Goal: Task Accomplishment & Management: Complete application form

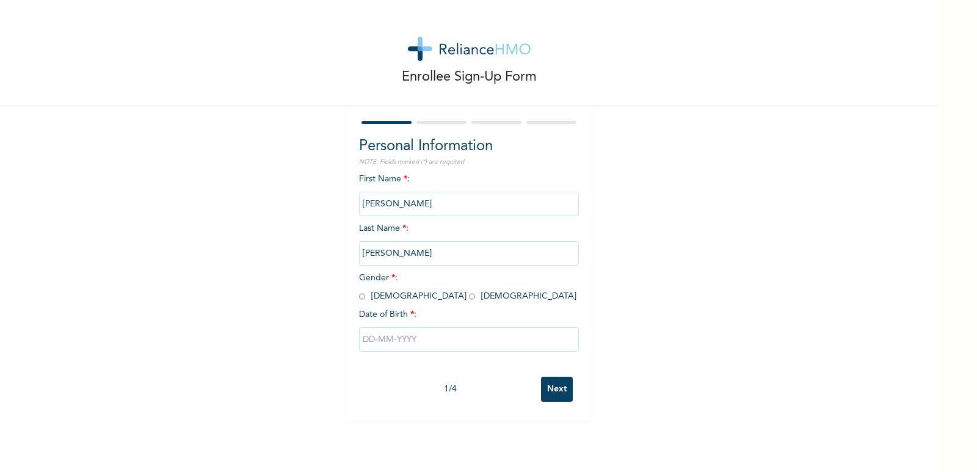
click at [361, 299] on span "Gender * : [DEMOGRAPHIC_DATA] [DEMOGRAPHIC_DATA]" at bounding box center [467, 287] width 217 height 27
click at [359, 298] on input "radio" at bounding box center [362, 297] width 6 height 12
radio input "true"
click at [385, 338] on input "text" at bounding box center [469, 339] width 220 height 24
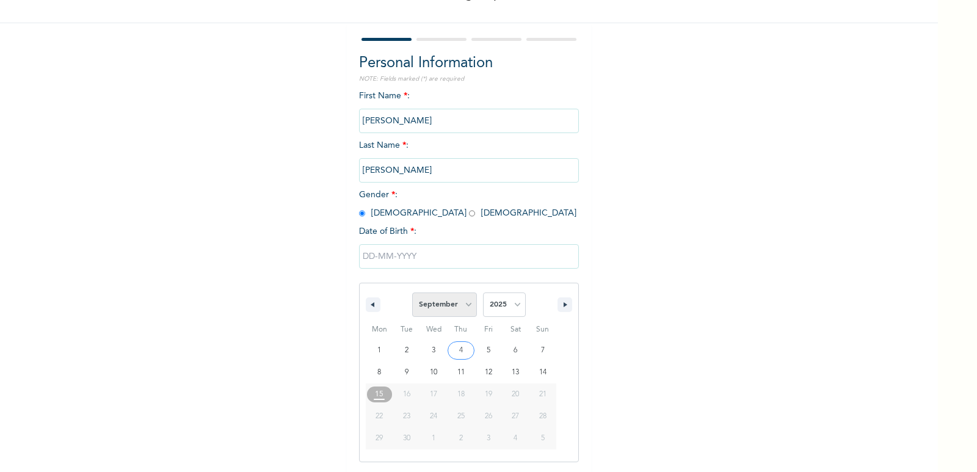
click at [459, 303] on select "January February March April May June July August September October November De…" at bounding box center [444, 305] width 65 height 24
select select "5"
click at [412, 293] on select "January February March April May June July August September October November De…" at bounding box center [444, 305] width 65 height 24
type input "[DATE]"
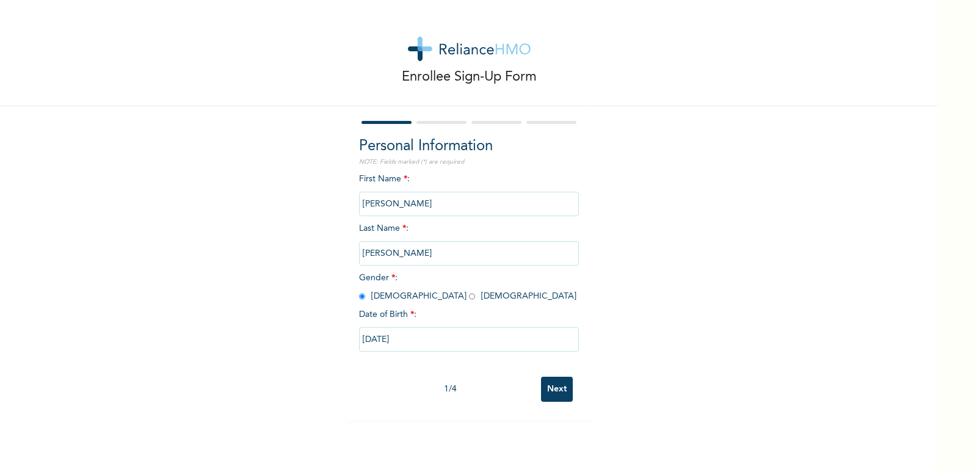
scroll to position [0, 0]
click at [413, 440] on div "Enrollee Sign-Up Form Personal Information NOTE: Fields marked (*) are required…" at bounding box center [469, 236] width 938 height 472
click at [407, 341] on input "[DATE]" at bounding box center [469, 339] width 220 height 24
select select "5"
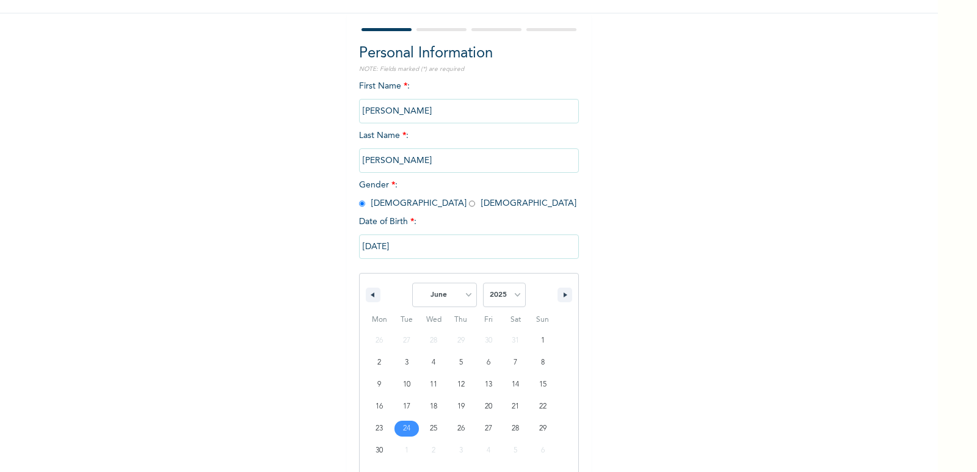
scroll to position [105, 0]
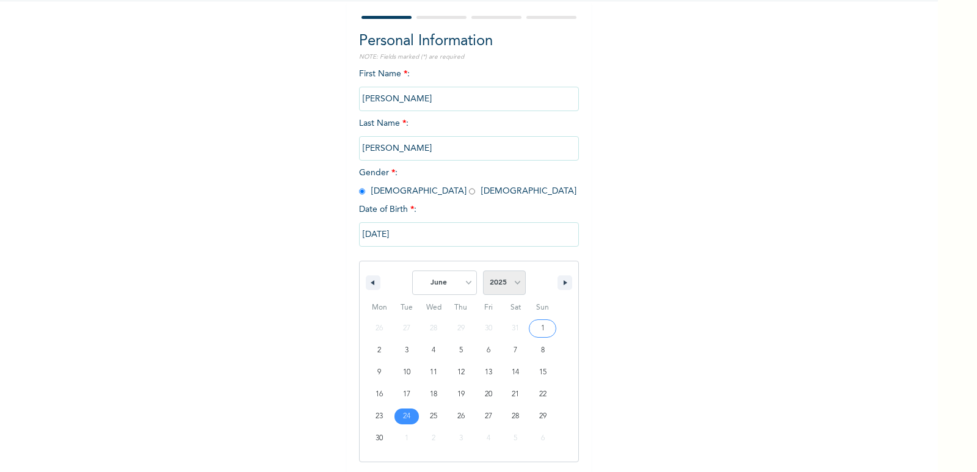
click at [506, 287] on select "2025 2024 2023 2022 2021 2020 2019 2018 2017 2016 2015 2014 2013 2012 2011 2010…" at bounding box center [504, 283] width 43 height 24
select select "1995"
click at [483, 271] on select "2025 2024 2023 2022 2021 2020 2019 2018 2017 2016 2015 2014 2013 2012 2011 2010…" at bounding box center [504, 283] width 43 height 24
type input "[DATE]"
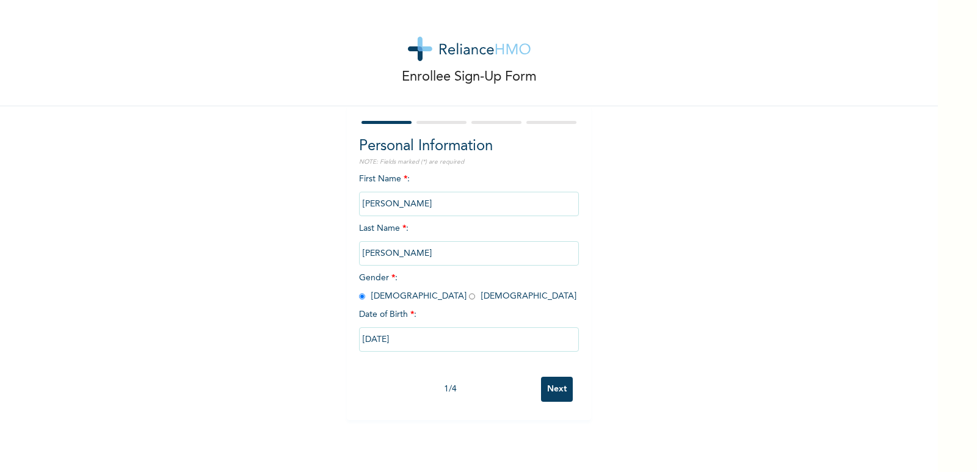
click at [550, 385] on input "Next" at bounding box center [557, 389] width 32 height 25
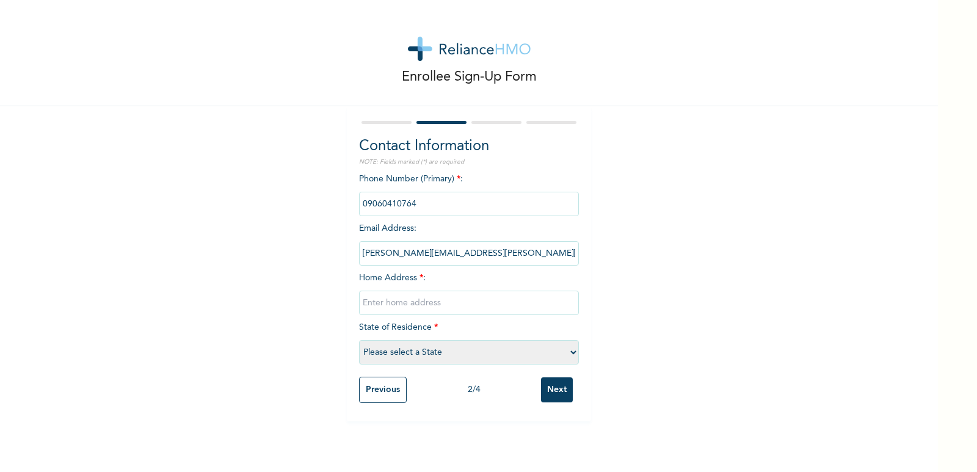
click at [432, 293] on input "text" at bounding box center [469, 303] width 220 height 24
type input "[STREET_ADDRESS][PERSON_NAME]"
select select "25"
click at [545, 387] on input "Next" at bounding box center [557, 389] width 32 height 25
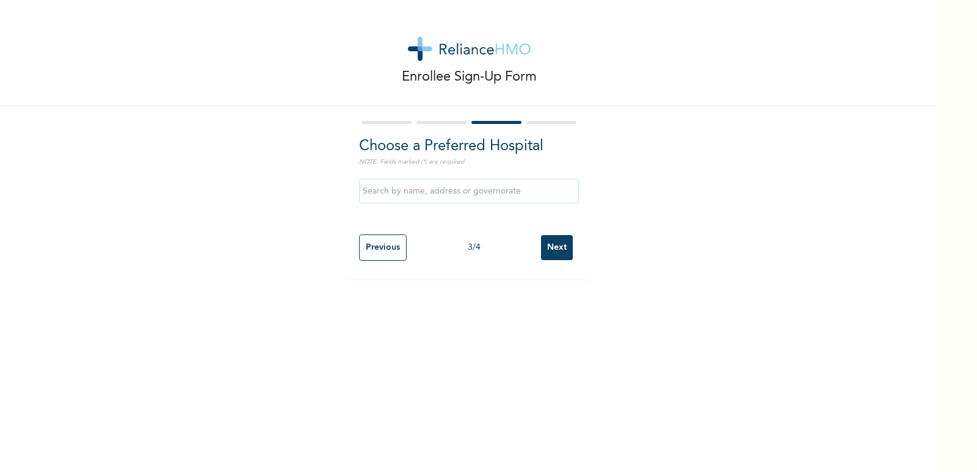
click at [495, 199] on input "text" at bounding box center [469, 191] width 220 height 24
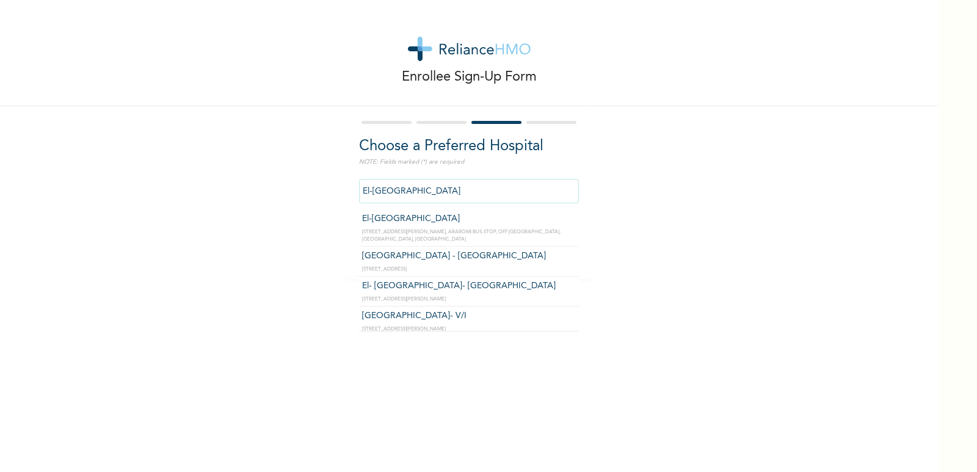
click at [503, 202] on input "El-[GEOGRAPHIC_DATA]" at bounding box center [469, 191] width 220 height 24
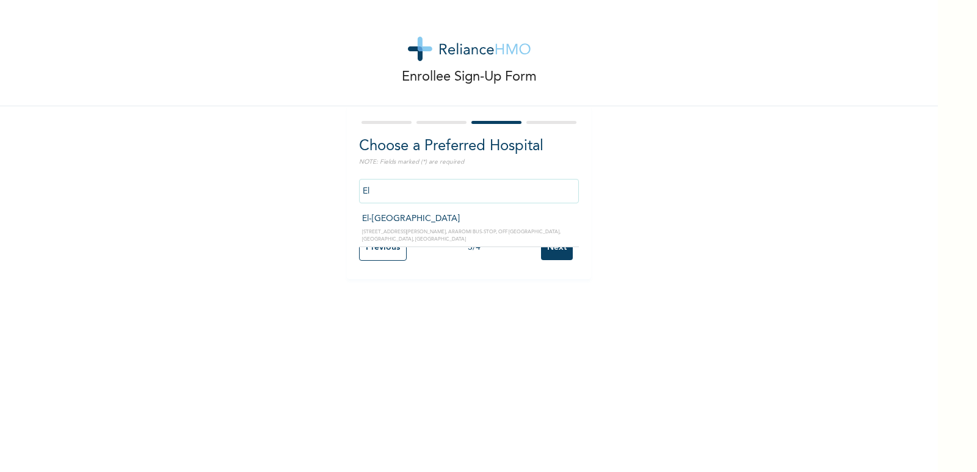
type input "E"
click at [639, 222] on div "Enrollee Sign-Up Form Choose a Preferred Hospital NOTE: Fields marked (*) are r…" at bounding box center [469, 139] width 938 height 279
click at [481, 189] on input "text" at bounding box center [469, 191] width 220 height 24
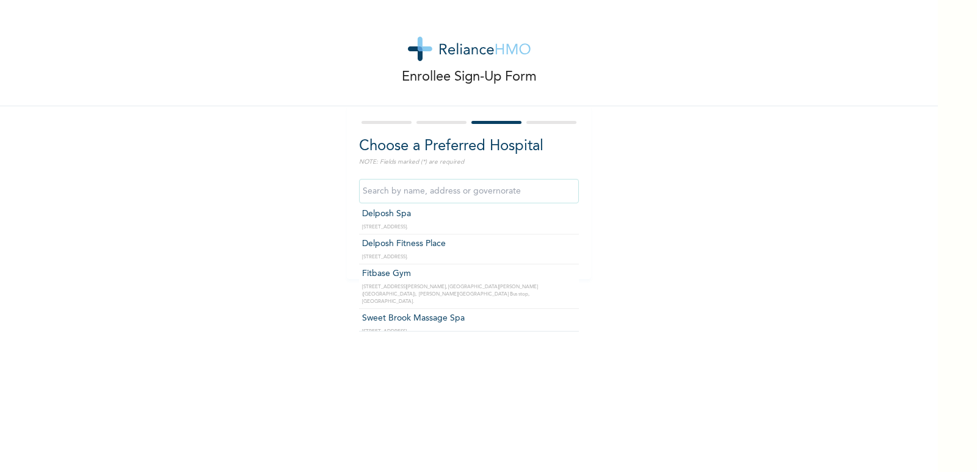
scroll to position [34525, 0]
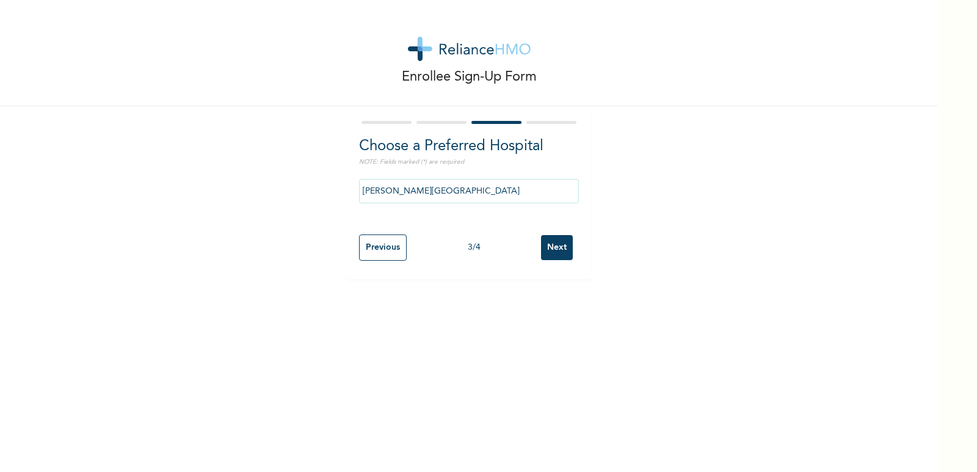
click at [496, 187] on input "[PERSON_NAME][GEOGRAPHIC_DATA]" at bounding box center [469, 191] width 220 height 24
click at [641, 262] on div "Enrollee Sign-Up Form Choose a Preferred Hospital NOTE: Fields marked (*) are r…" at bounding box center [469, 139] width 938 height 279
click at [518, 194] on input "[PERSON_NAME][GEOGRAPHIC_DATA]" at bounding box center [469, 191] width 220 height 24
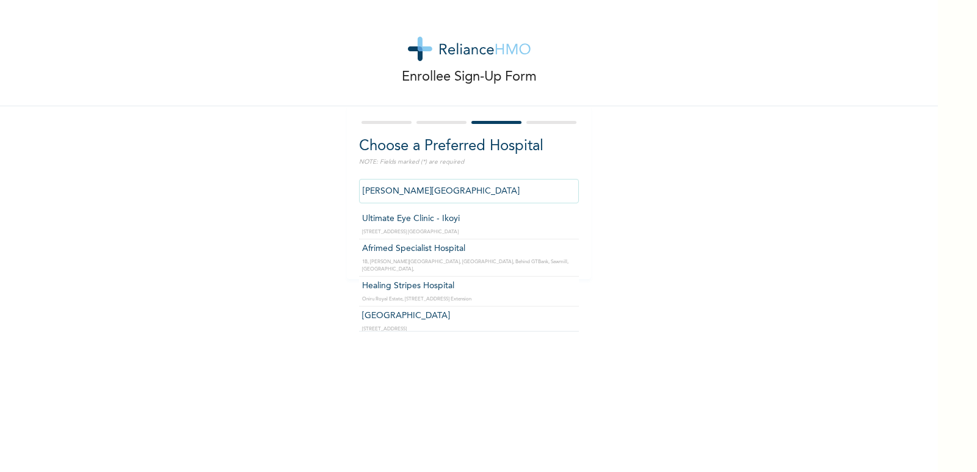
click at [478, 196] on input "[PERSON_NAME][GEOGRAPHIC_DATA]" at bounding box center [469, 191] width 220 height 24
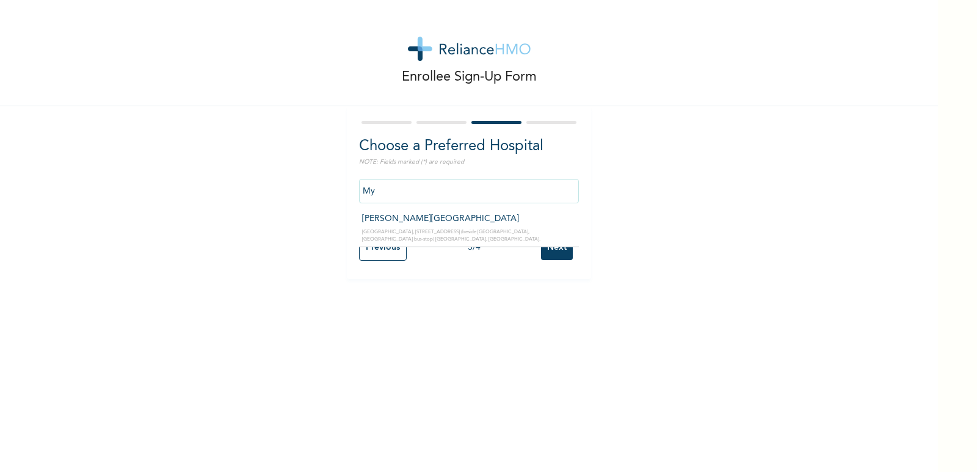
type input "M"
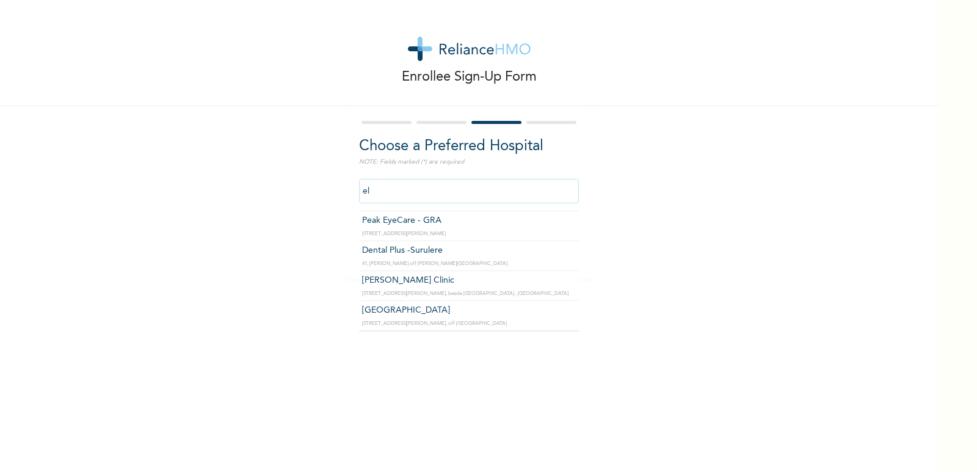
scroll to position [0, 0]
type input "e"
click at [654, 208] on div "Enrollee Sign-Up Form Choose a Preferred Hospital NOTE: Fields marked (*) are r…" at bounding box center [469, 139] width 938 height 279
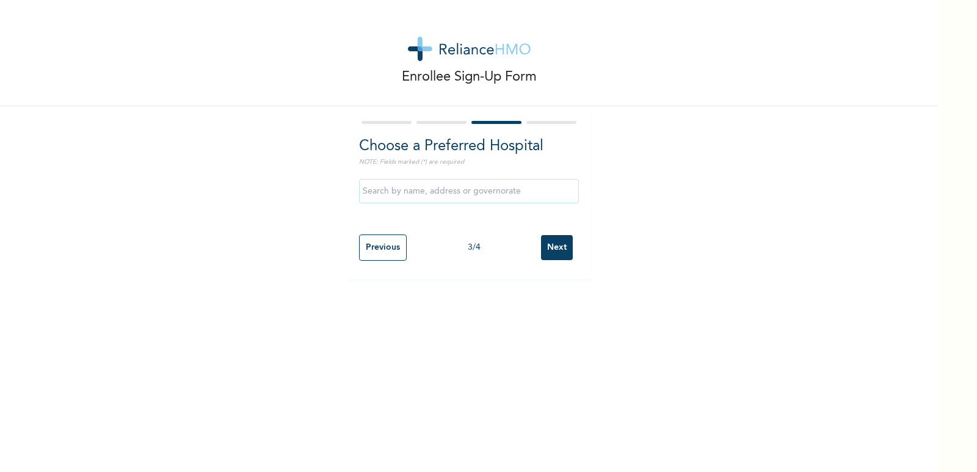
click at [484, 190] on input "text" at bounding box center [469, 191] width 220 height 24
click at [527, 197] on input "Ultimate Eye Clinic - Ikoyi" at bounding box center [469, 191] width 220 height 24
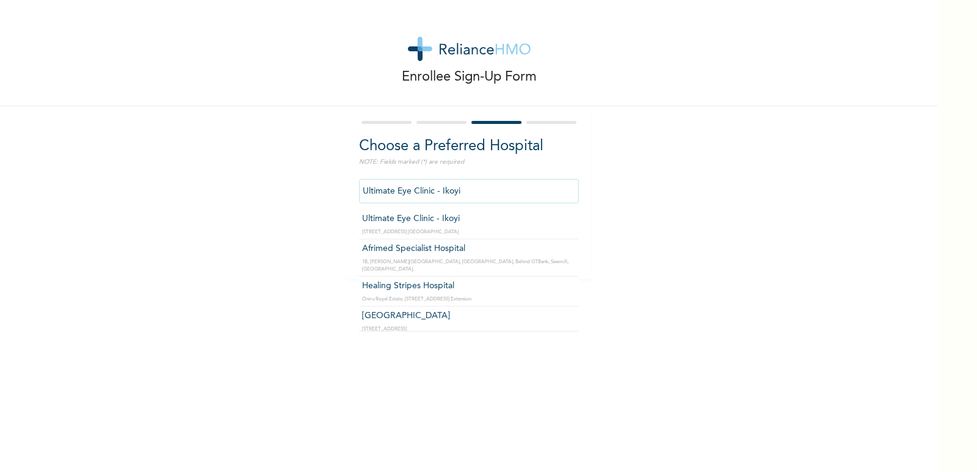
click at [503, 171] on div "Choose a Preferred Hospital NOTE: Fields marked (*) are required Ultimate Eye C…" at bounding box center [469, 182] width 220 height 93
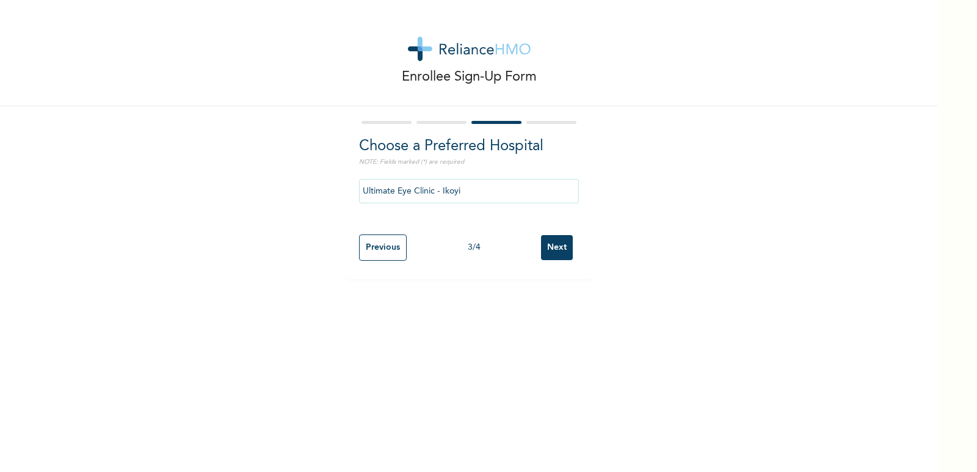
click at [498, 190] on input "Ultimate Eye Clinic - Ikoyi" at bounding box center [469, 191] width 220 height 24
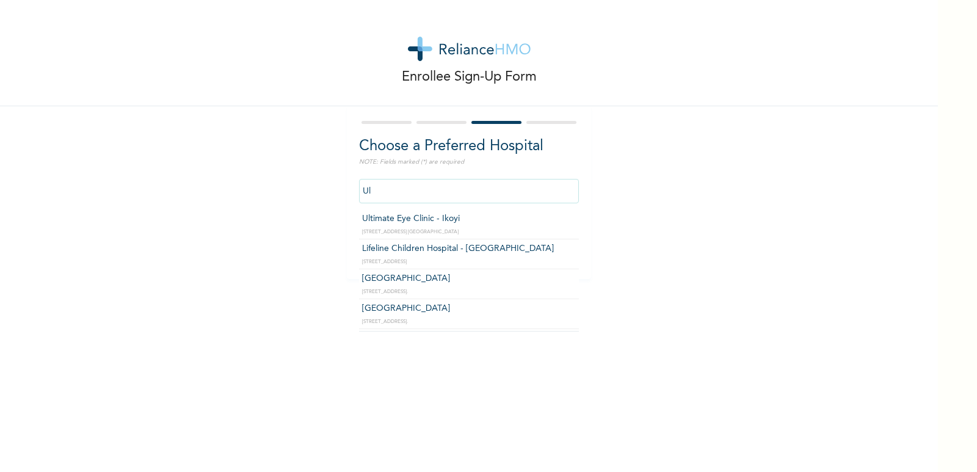
type input "U"
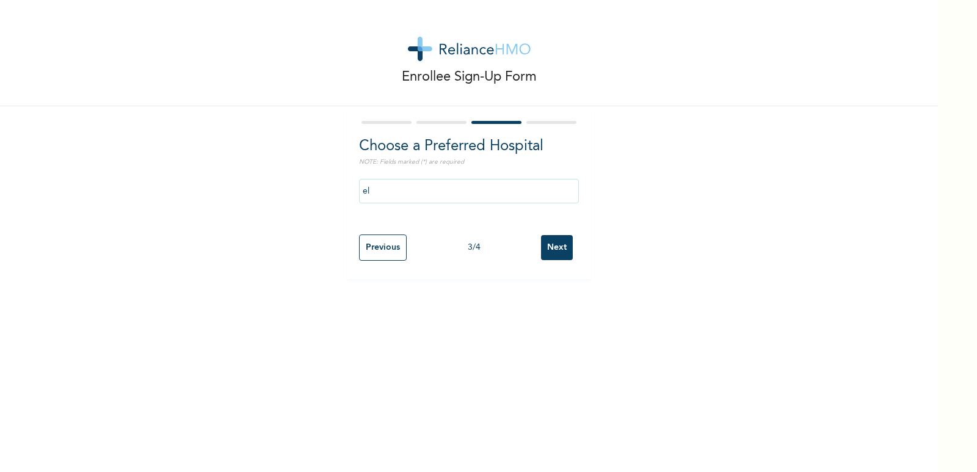
click at [575, 225] on div "Choose a Preferred Hospital NOTE: Fields marked (*) are required el Previous 3 …" at bounding box center [469, 192] width 244 height 173
click at [517, 186] on input "el" at bounding box center [469, 191] width 220 height 24
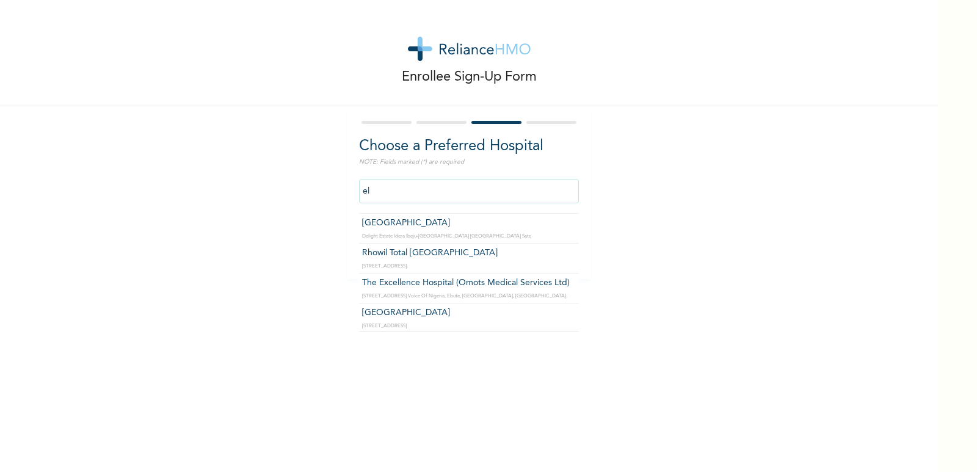
scroll to position [319, 0]
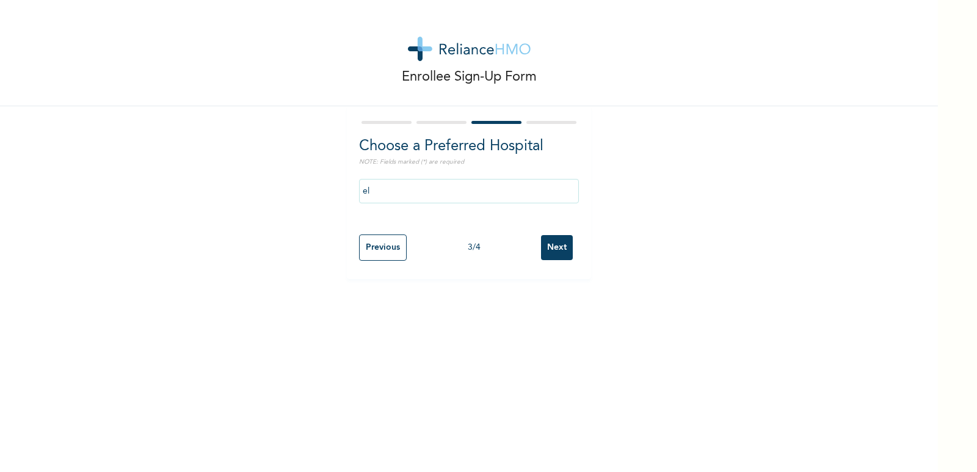
type input "El-[GEOGRAPHIC_DATA]"
click at [554, 250] on input "Next" at bounding box center [557, 247] width 32 height 25
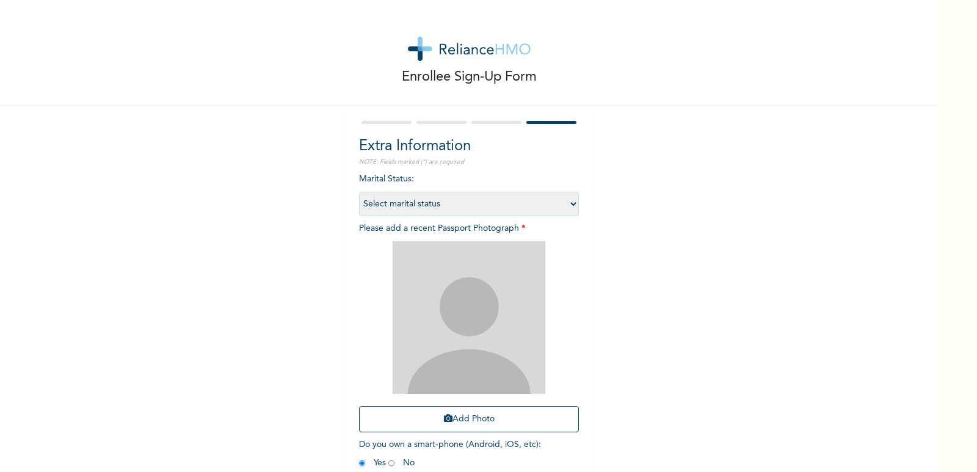
click at [539, 206] on select "Select marital status [DEMOGRAPHIC_DATA] Married [DEMOGRAPHIC_DATA] Widow/[DEMO…" at bounding box center [469, 204] width 220 height 24
select select "2"
click at [359, 192] on select "Select marital status [DEMOGRAPHIC_DATA] Married [DEMOGRAPHIC_DATA] Widow/[DEMO…" at bounding box center [469, 204] width 220 height 24
click at [474, 324] on img at bounding box center [469, 317] width 153 height 153
click at [458, 424] on button "Add Photo" at bounding box center [469, 419] width 220 height 26
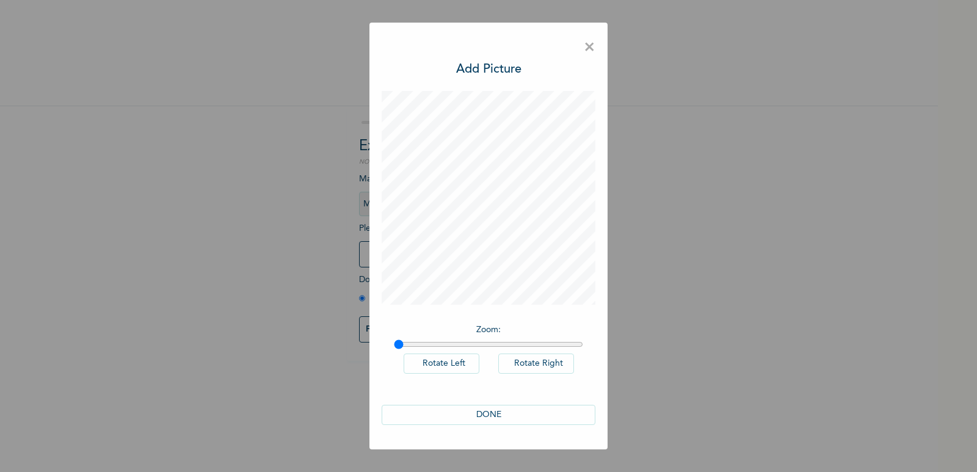
click at [490, 415] on button "DONE" at bounding box center [489, 415] width 214 height 20
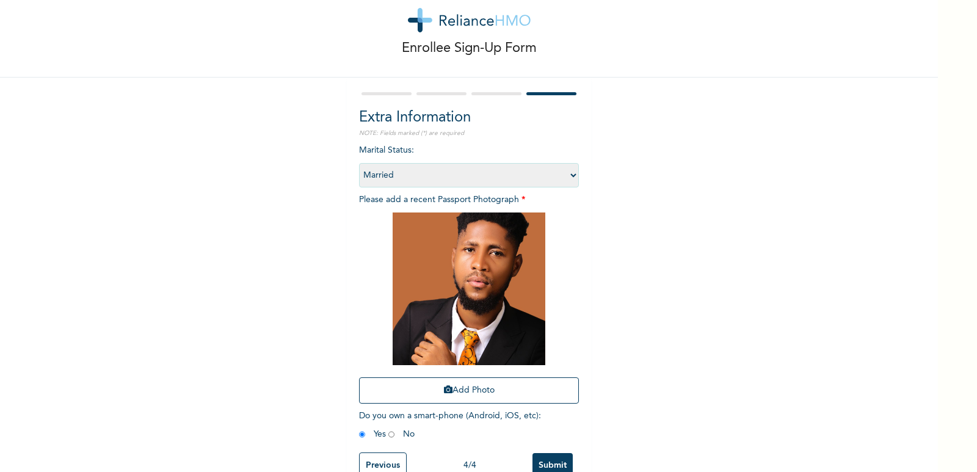
scroll to position [63, 0]
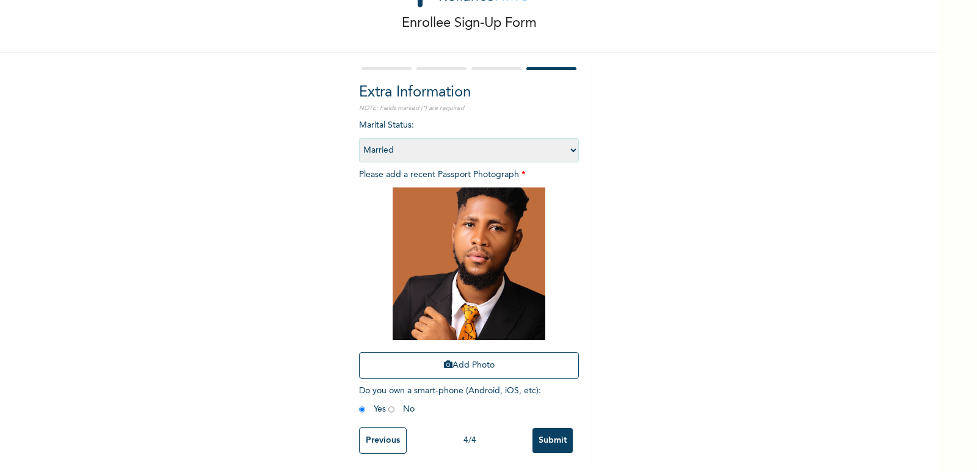
click at [555, 428] on input "Submit" at bounding box center [553, 440] width 40 height 25
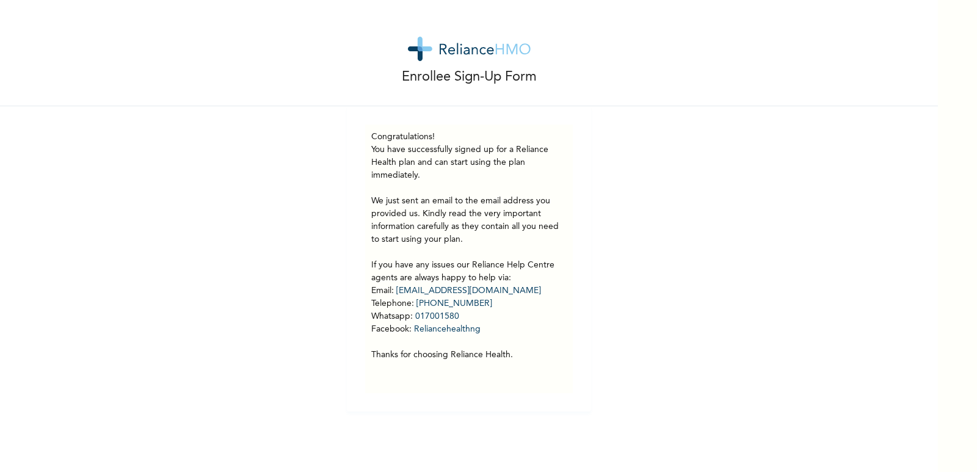
click at [38, 91] on div "Enrollee Sign-Up Form" at bounding box center [469, 53] width 938 height 106
